Goal: Transaction & Acquisition: Purchase product/service

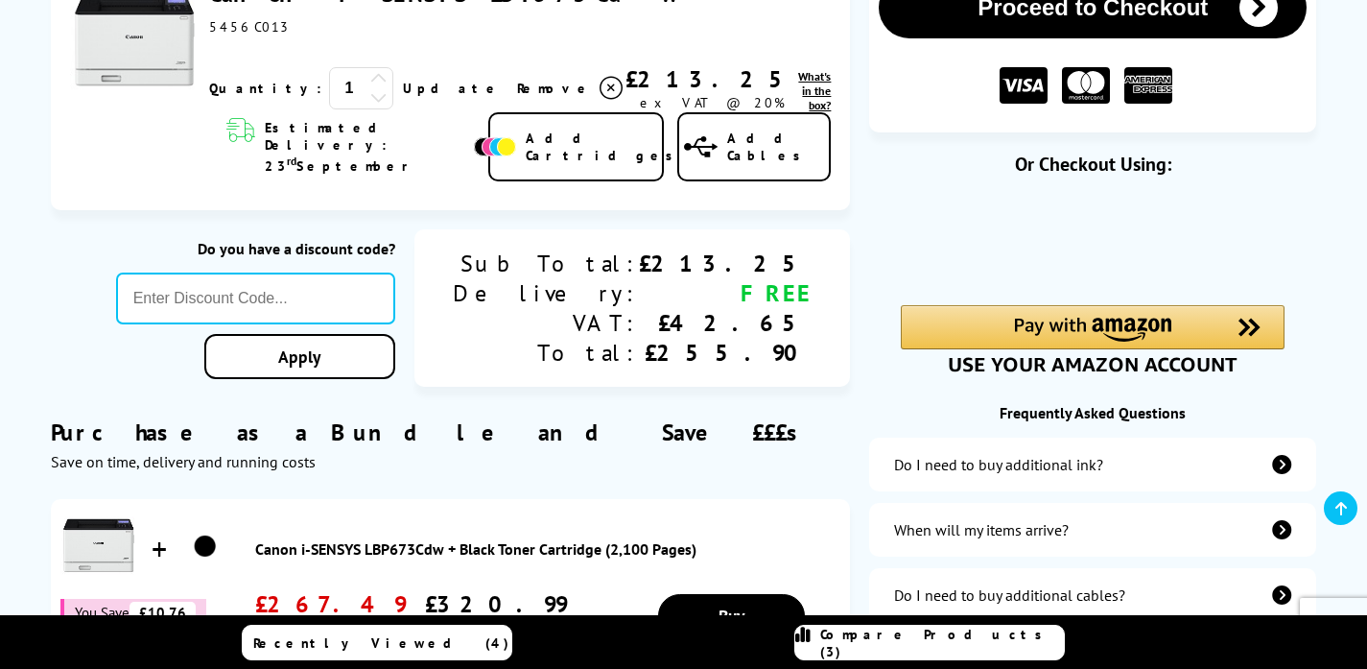
scroll to position [265, 0]
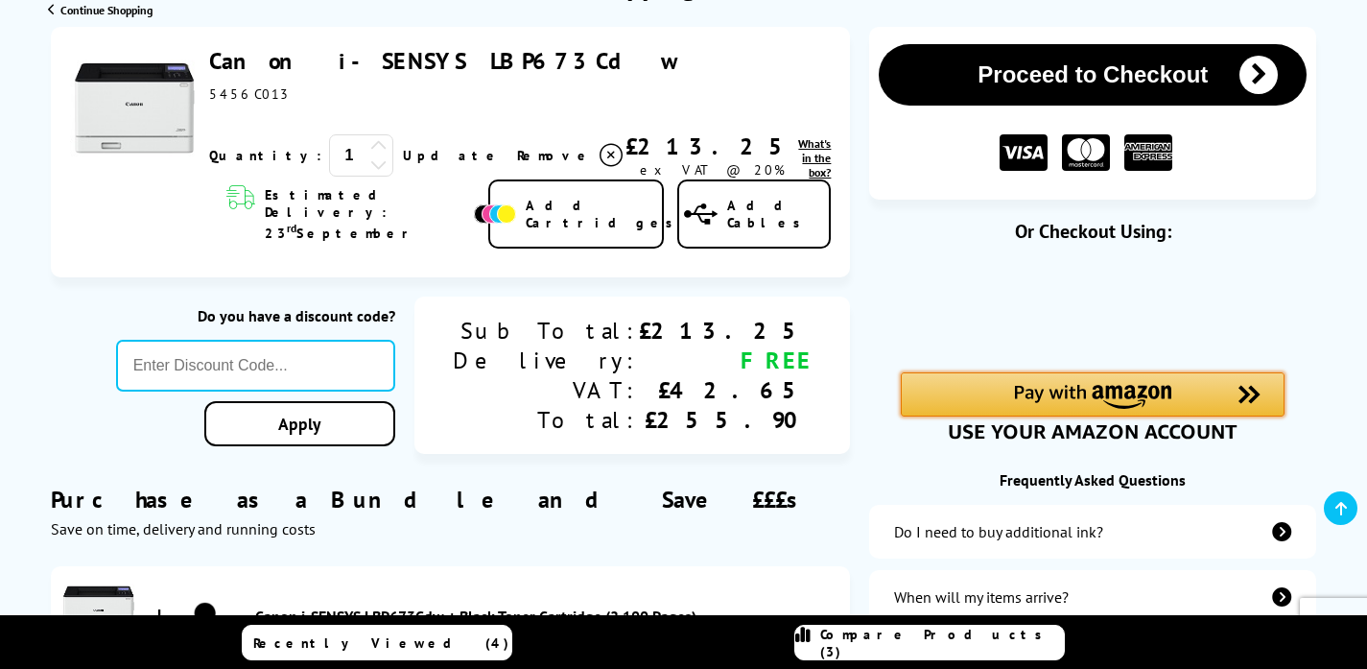
click at [1090, 398] on img "Amazon Pay - Use your Amazon account" at bounding box center [1092, 397] width 157 height 24
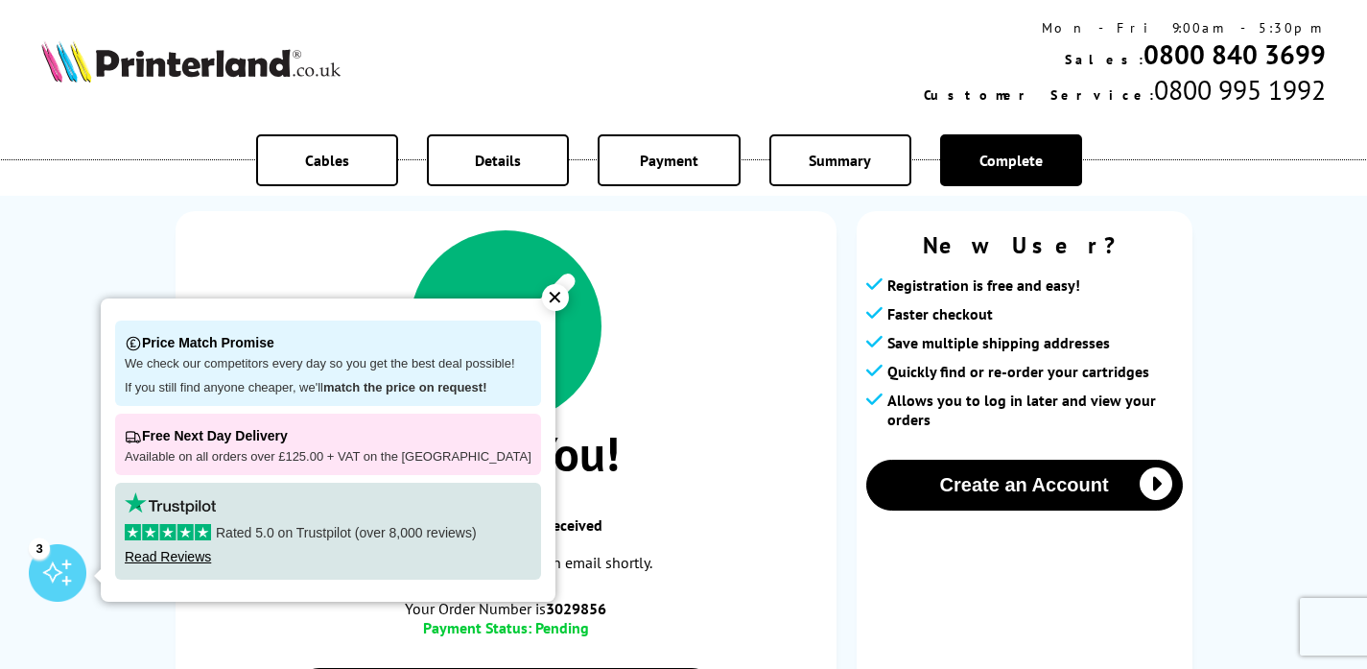
scroll to position [115, 0]
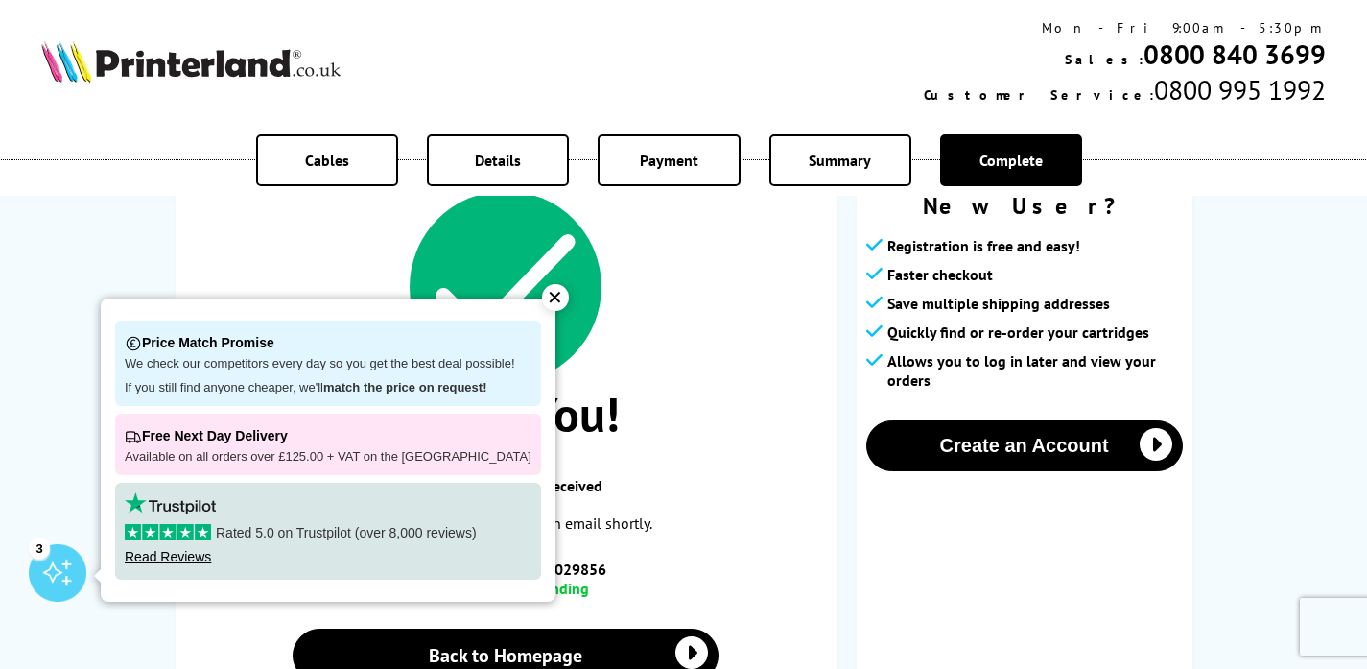
click at [542, 300] on div "✕" at bounding box center [555, 297] width 27 height 27
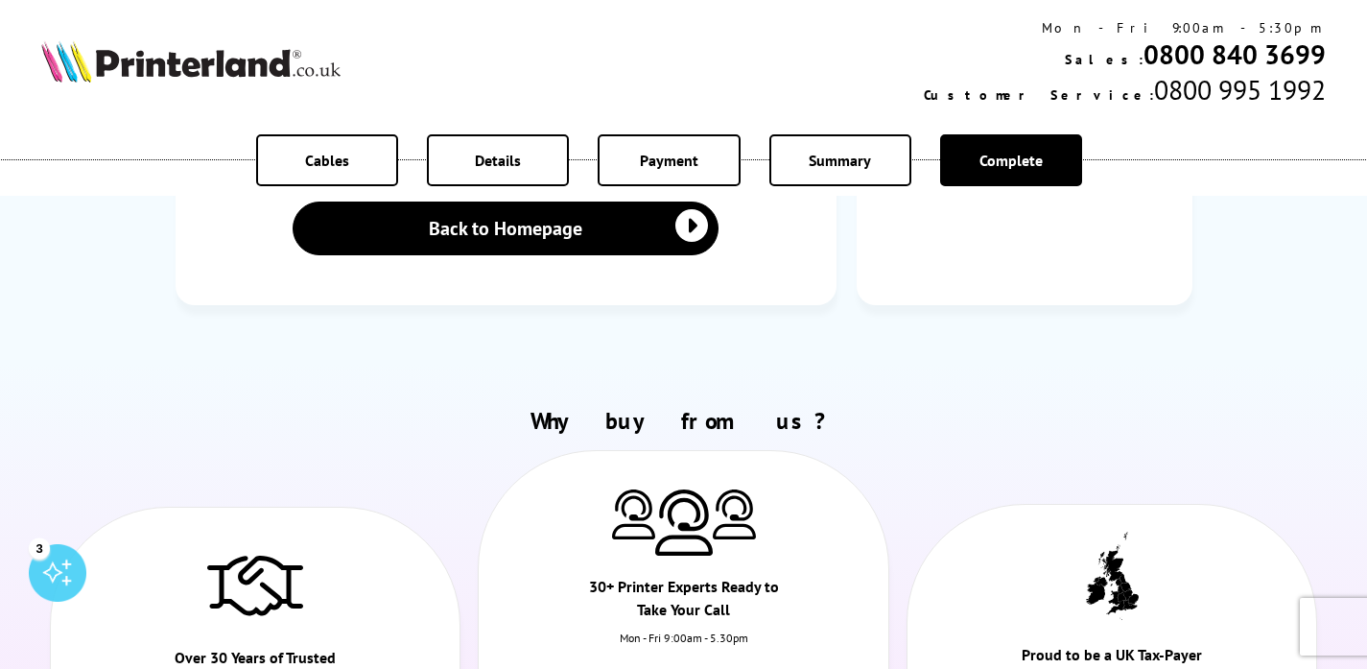
scroll to position [0, 0]
